Goal: Find specific page/section: Find specific page/section

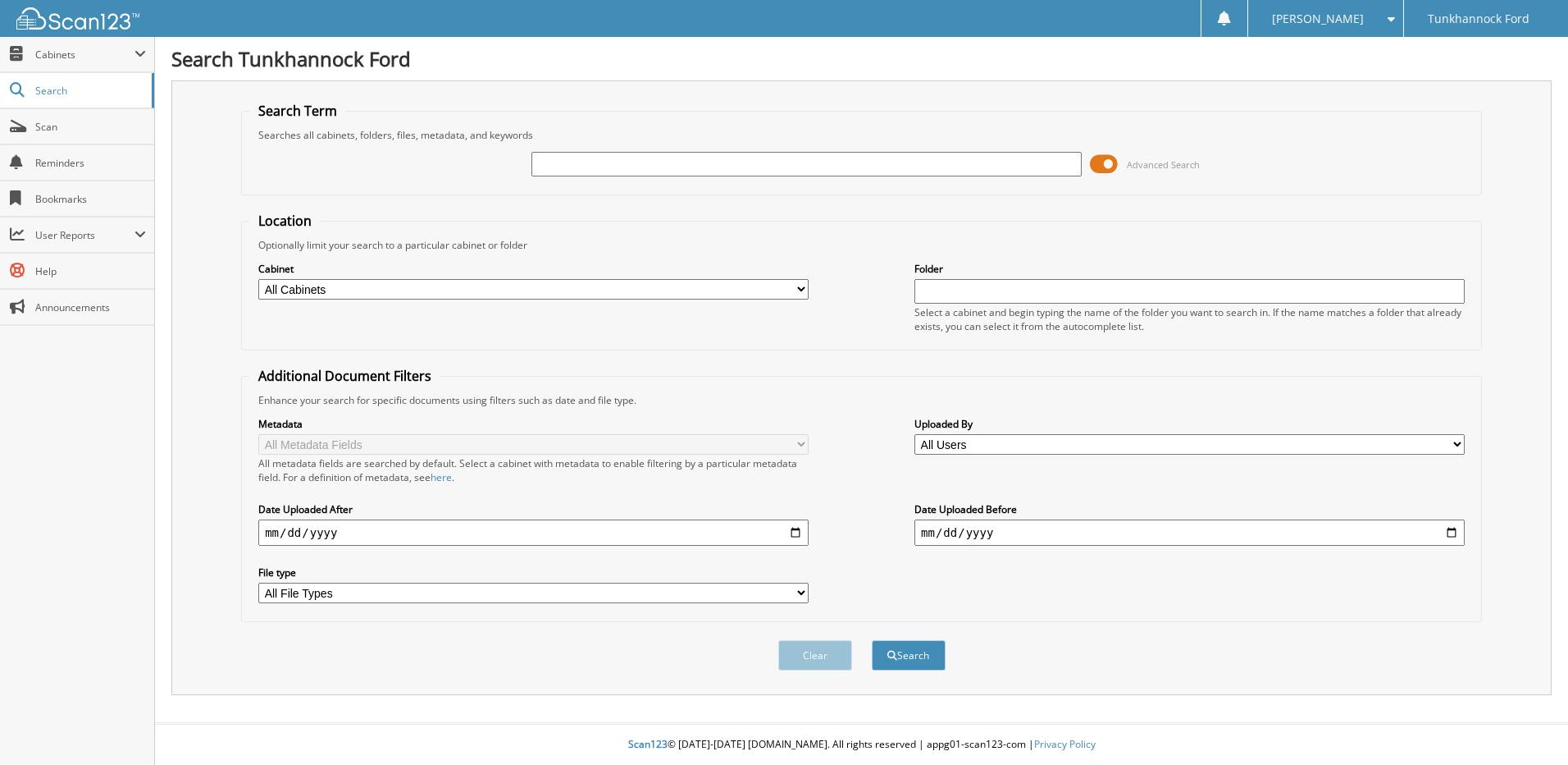
click at [585, 168] on input "text" at bounding box center [806, 164] width 550 height 25
type input "[US_VEHICLE_IDENTIFICATION_NUMBER]"
click at [871, 640] on button "Search" at bounding box center [908, 655] width 74 height 30
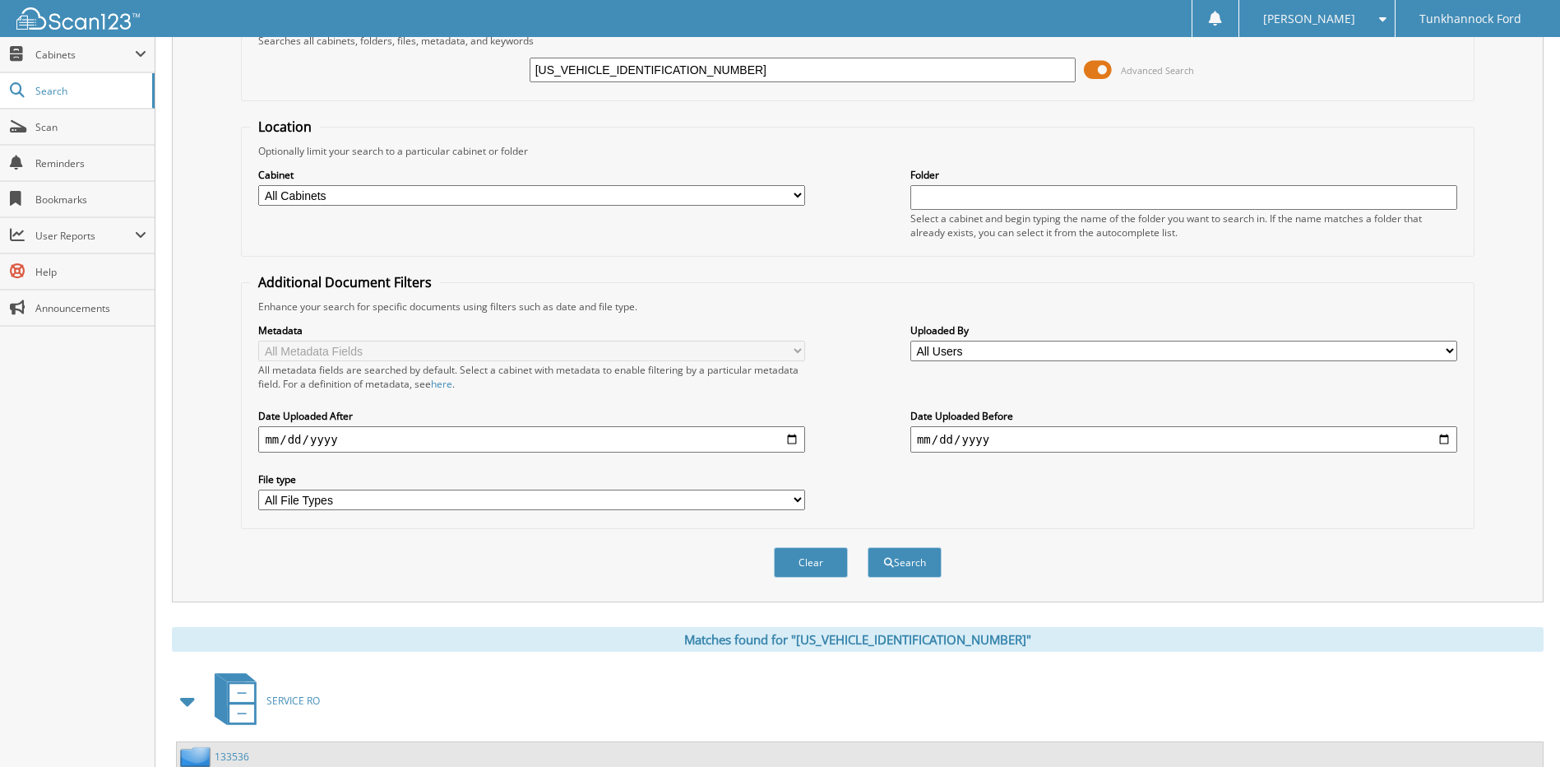
scroll to position [244, 0]
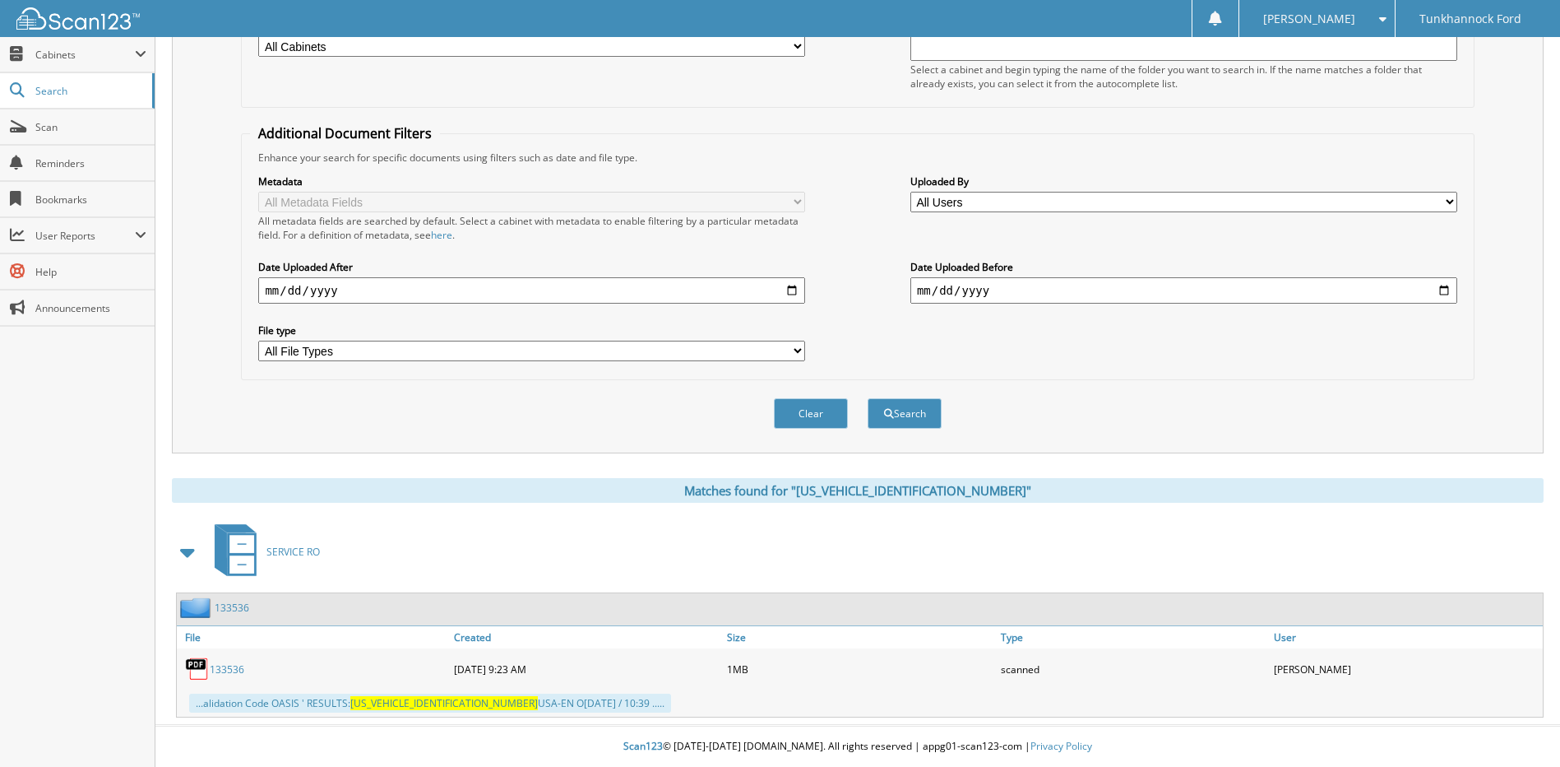
click at [229, 667] on link "133536" at bounding box center [227, 669] width 35 height 14
